Goal: Answer question/provide support

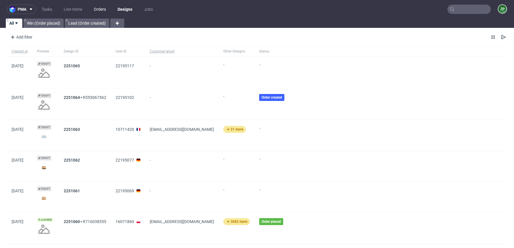
click at [104, 8] on link "Orders" at bounding box center [99, 9] width 19 height 9
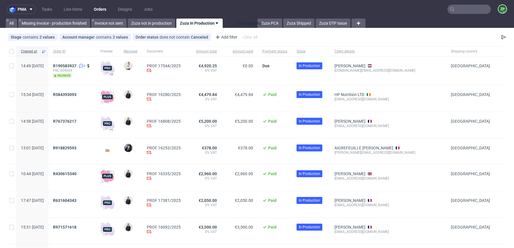
drag, startPoint x: 237, startPoint y: 24, endPoint x: 345, endPoint y: 88, distance: 124.6
click at [77, 173] on span "R430615340" at bounding box center [64, 173] width 23 height 5
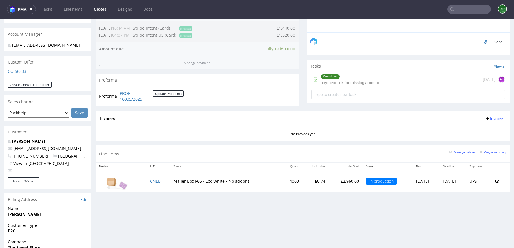
scroll to position [167, 0]
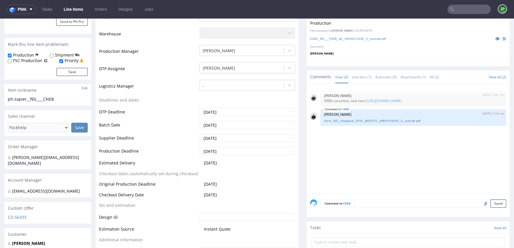
scroll to position [144, 0]
click at [367, 210] on div "Comment to CNEB Send" at bounding box center [408, 204] width 203 height 23
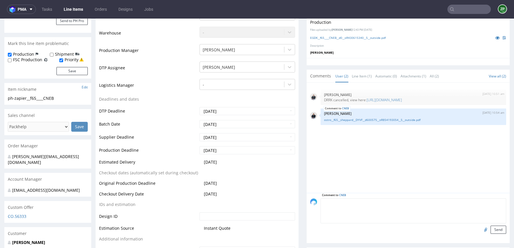
click at [364, 202] on textarea at bounding box center [414, 210] width 186 height 25
paste textarea "Delivery would need to be via a truck with a tail lift, and deliveries can be m…"
drag, startPoint x: 342, startPoint y: 200, endPoint x: 400, endPoint y: 201, distance: 58.0
click at [400, 201] on textarea "DELIVERY: Delivery would need to be via a truck with a tail lift, and deliverie…" at bounding box center [414, 210] width 186 height 25
drag, startPoint x: 388, startPoint y: 201, endPoint x: 379, endPoint y: 199, distance: 8.9
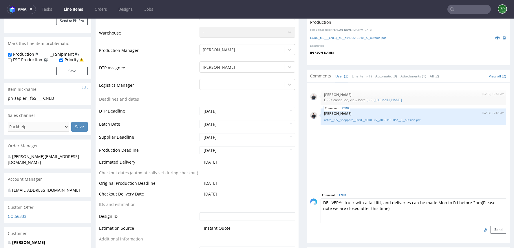
click at [379, 199] on textarea "DELIVERY: truck with a tail lift, and deliveries can be made Mon to Fri before …" at bounding box center [414, 210] width 186 height 25
drag, startPoint x: 378, startPoint y: 200, endPoint x: 431, endPoint y: 203, distance: 52.8
click at [431, 203] on textarea "DELIVERY: truck with a tail lift, deliveries can be made Mon to Fri before 2pm(…" at bounding box center [414, 210] width 186 height 25
click at [400, 201] on textarea "DELIVERY: truck with a tail lift, MON to Fri before 2pm(Please note we are clos…" at bounding box center [414, 210] width 186 height 25
type textarea "DELIVERY: truck with a tail lift, MON to FRI before 2pm(Please note we are clos…"
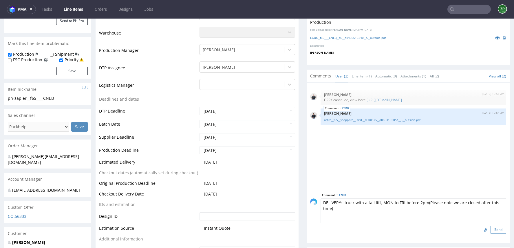
click at [495, 229] on button "Send" at bounding box center [499, 229] width 16 height 8
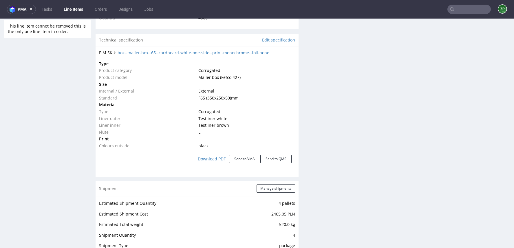
scroll to position [488, 0]
click at [272, 37] on link "Edit specification" at bounding box center [278, 40] width 33 height 6
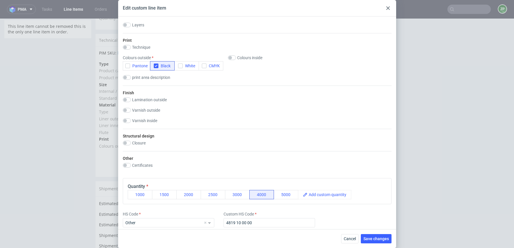
scroll to position [311, 0]
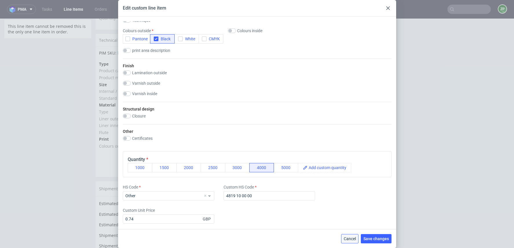
click at [351, 241] on span "Cancel" at bounding box center [350, 238] width 12 height 4
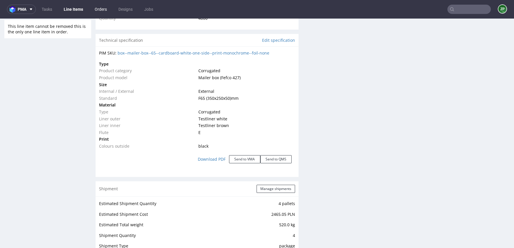
click at [100, 10] on link "Orders" at bounding box center [100, 9] width 19 height 9
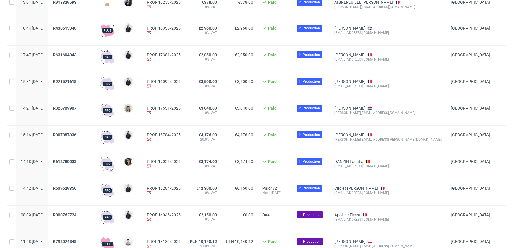
scroll to position [175, 0]
